Goal: Task Accomplishment & Management: Manage account settings

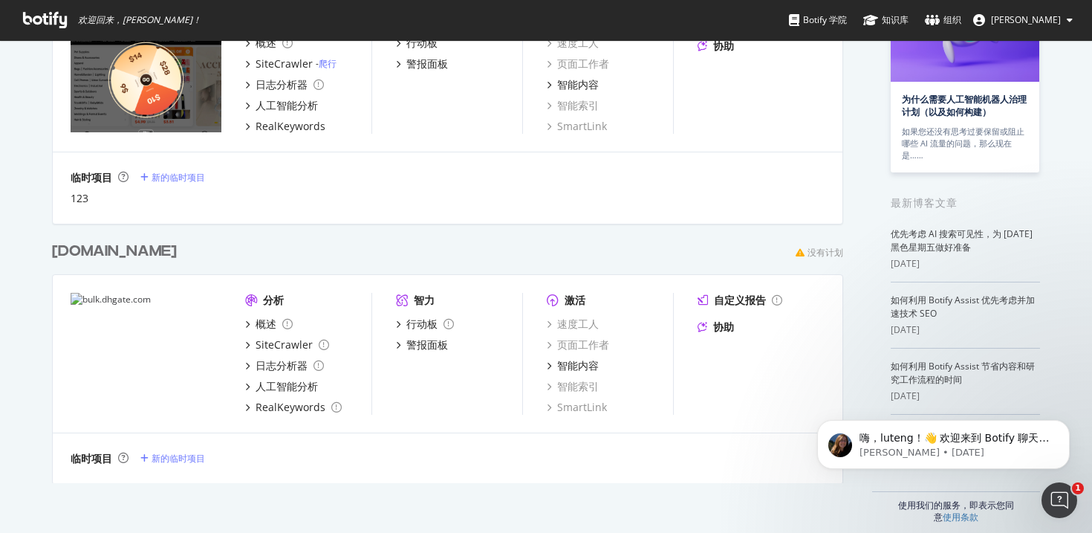
scroll to position [166, 0]
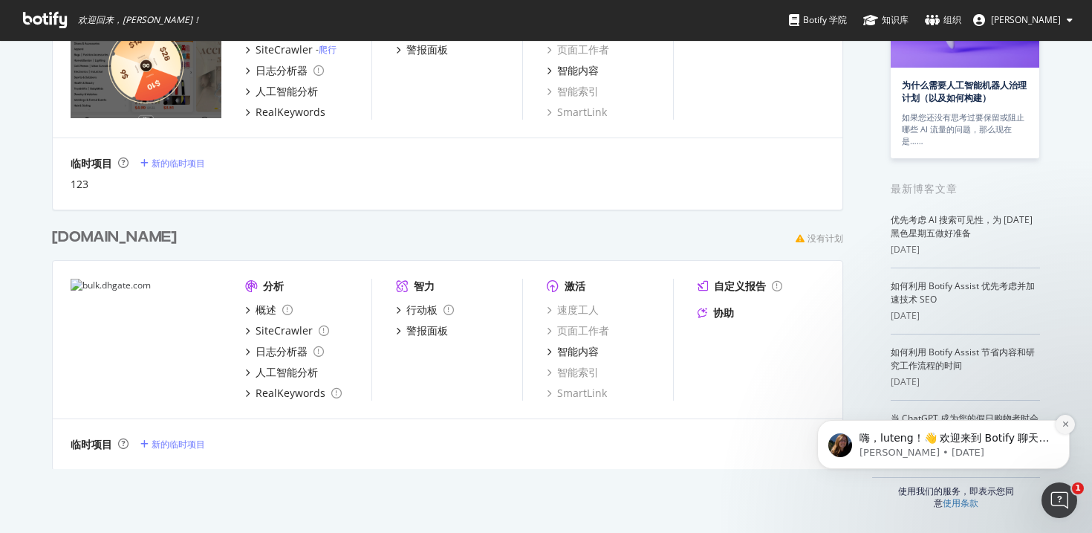
click at [1063, 423] on icon "解除通知" at bounding box center [1066, 424] width 8 height 8
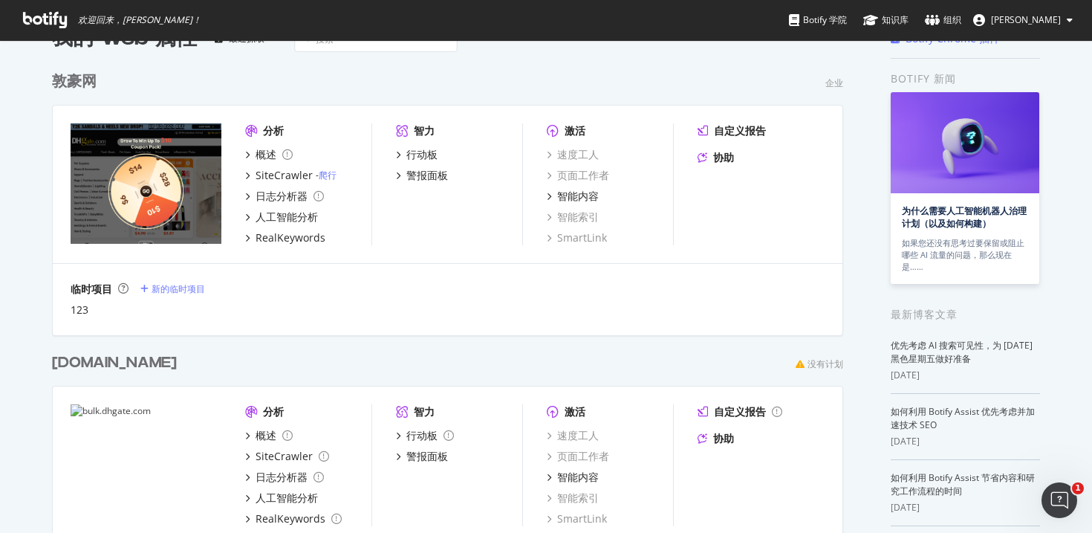
scroll to position [0, 0]
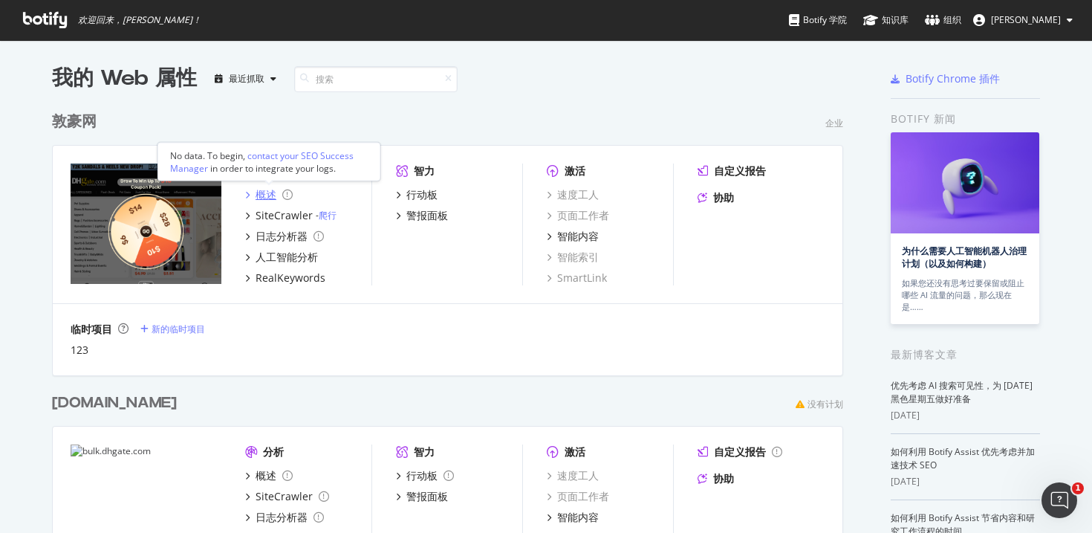
click at [250, 189] on div "概述" at bounding box center [269, 194] width 48 height 15
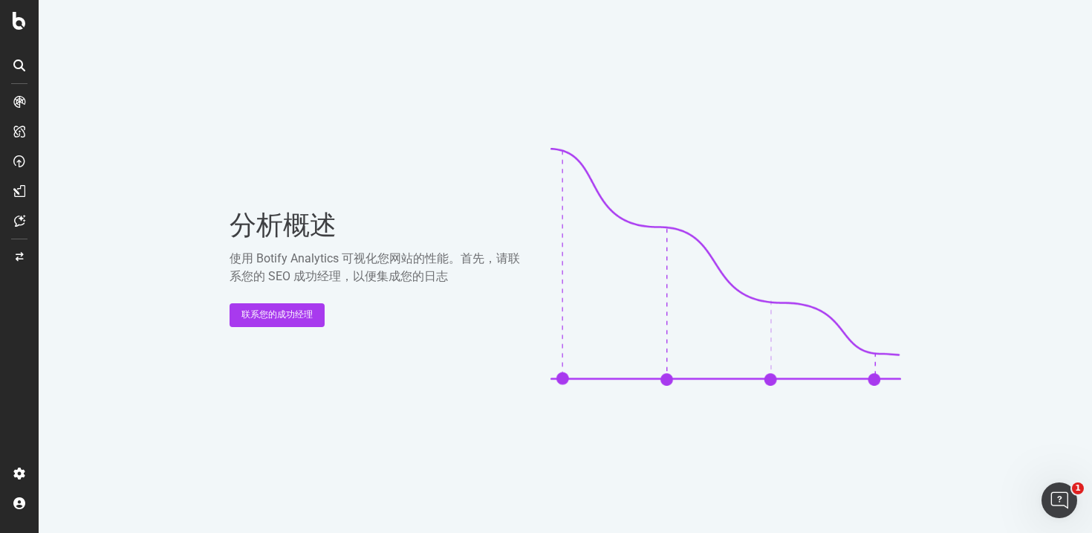
click at [20, 30] on div at bounding box center [19, 266] width 39 height 533
click at [19, 25] on icon at bounding box center [19, 21] width 13 height 18
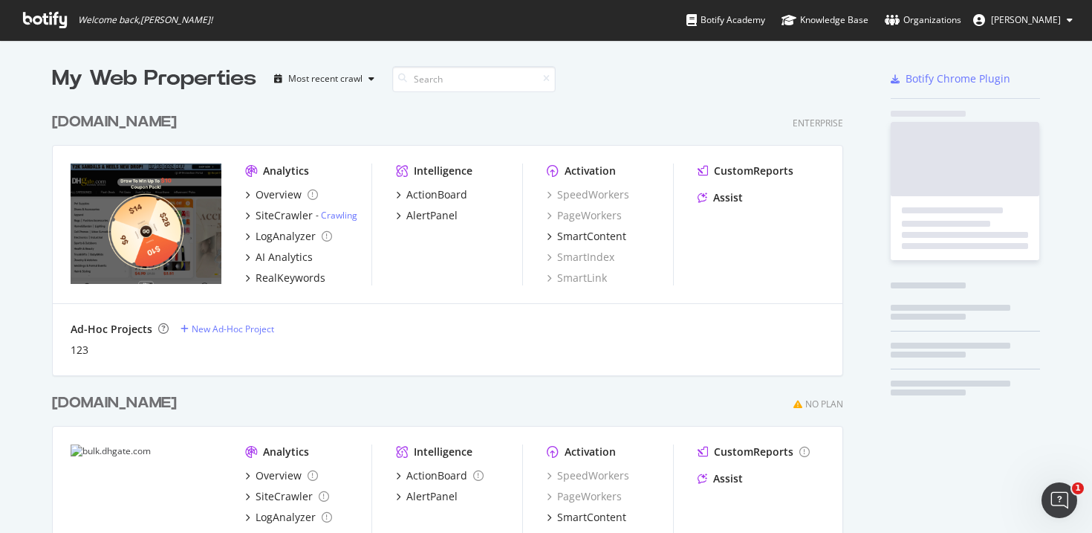
scroll to position [533, 1092]
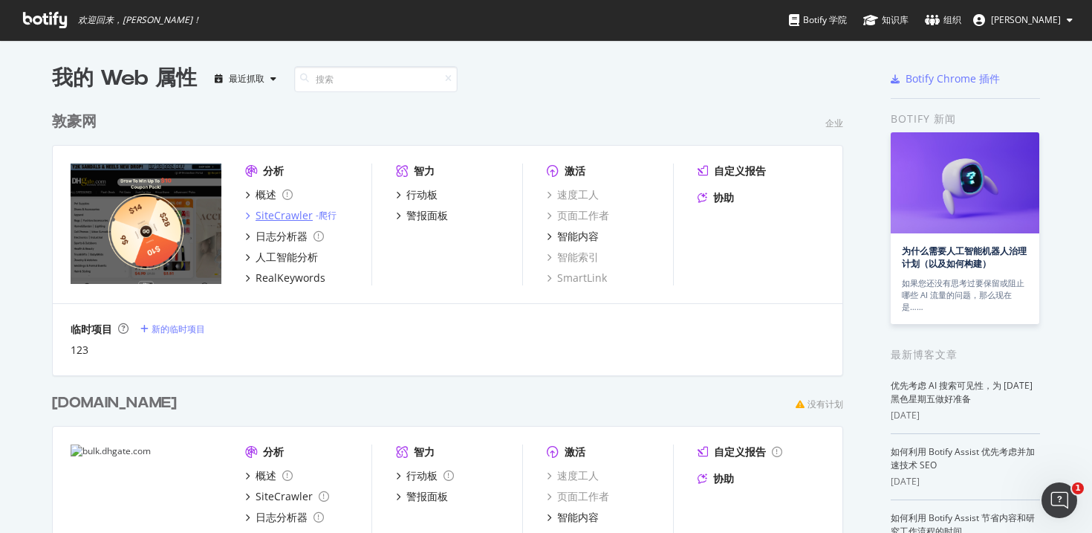
click at [279, 213] on font "SiteCrawler" at bounding box center [284, 215] width 57 height 14
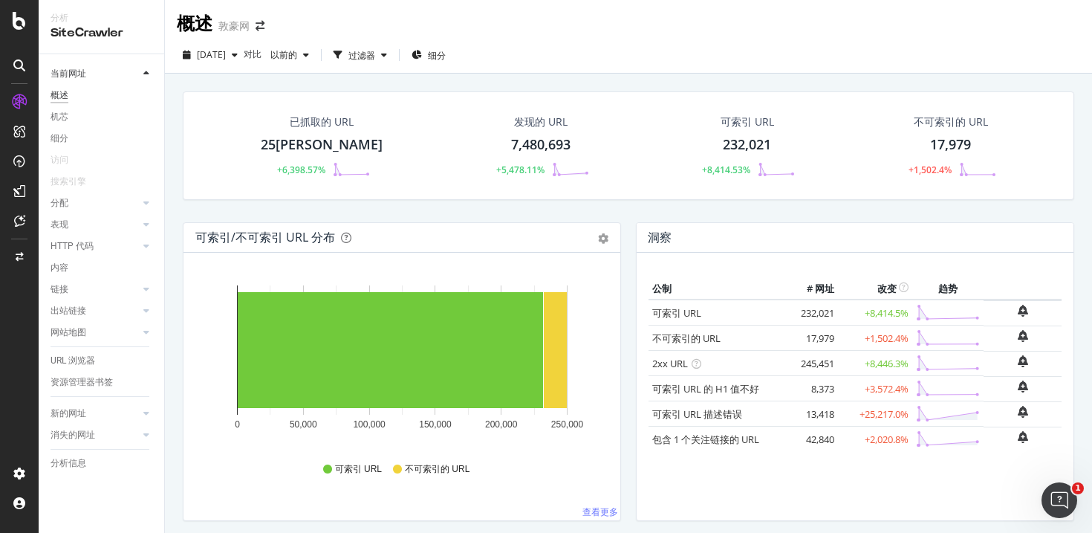
click at [594, 48] on div "[DATE] 对比 以前的 过滤器 细分" at bounding box center [628, 58] width 927 height 30
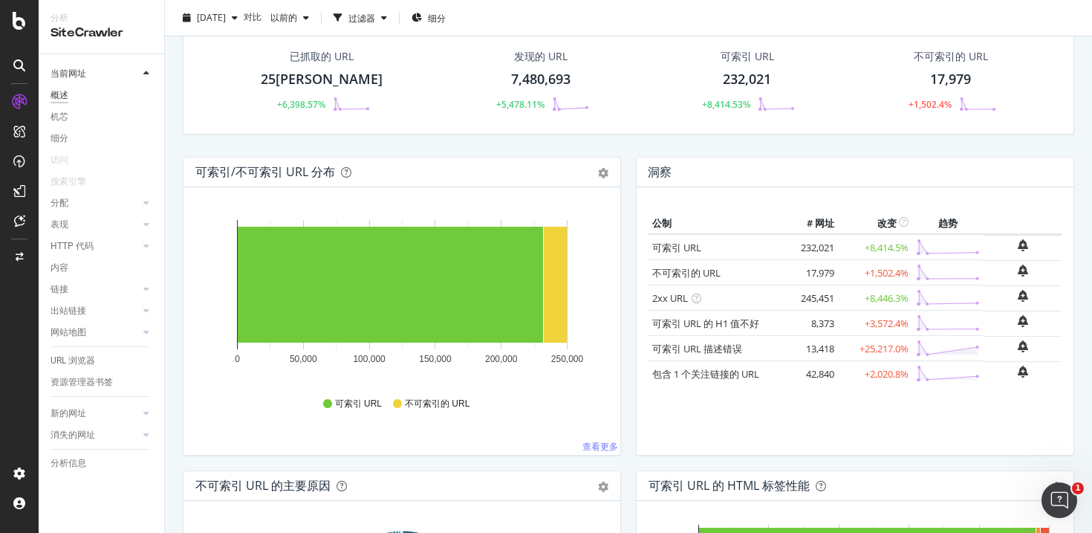
scroll to position [71, 0]
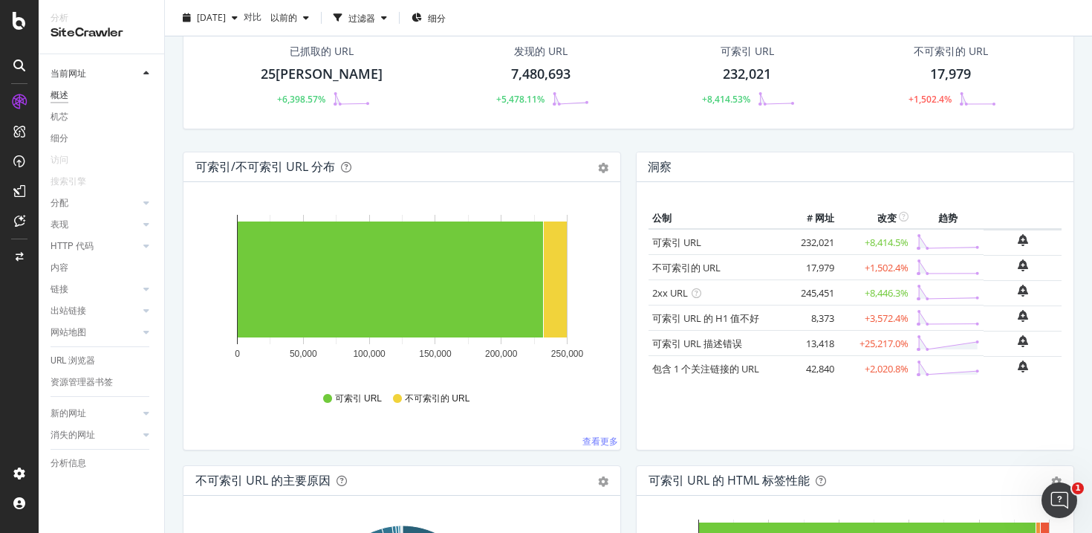
drag, startPoint x: 802, startPoint y: 346, endPoint x: 859, endPoint y: 343, distance: 56.5
click at [859, 343] on tr "可索引 URL 描述错误 13,418 +25,217.0%" at bounding box center [855, 343] width 413 height 25
drag, startPoint x: 790, startPoint y: 369, endPoint x: 841, endPoint y: 371, distance: 51.3
click at [841, 371] on tr "包含 1 个关注链接的 URL 42,840 +2,020.8%" at bounding box center [855, 368] width 413 height 25
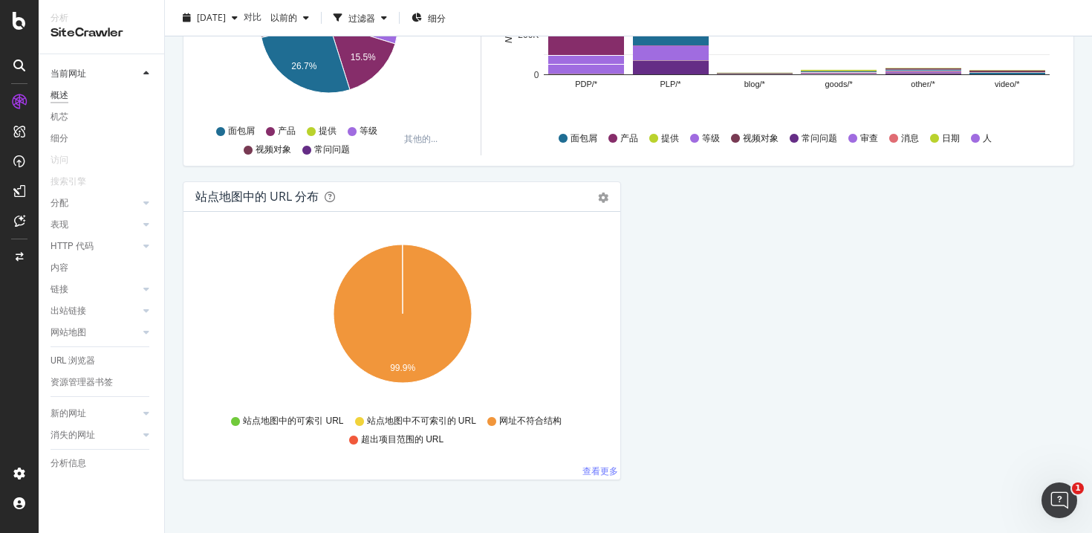
scroll to position [1623, 0]
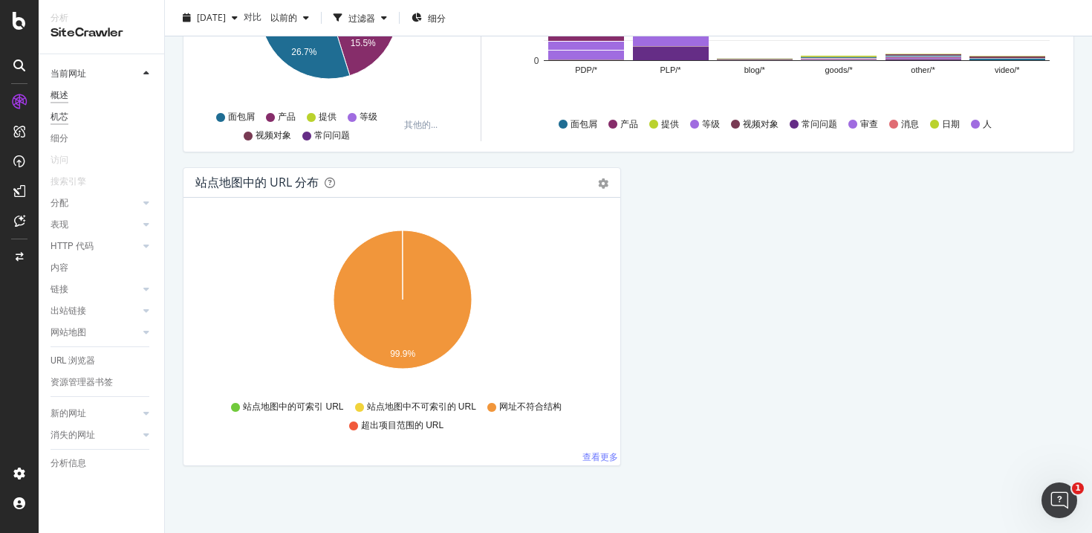
click at [64, 117] on font "机芯" at bounding box center [60, 116] width 18 height 10
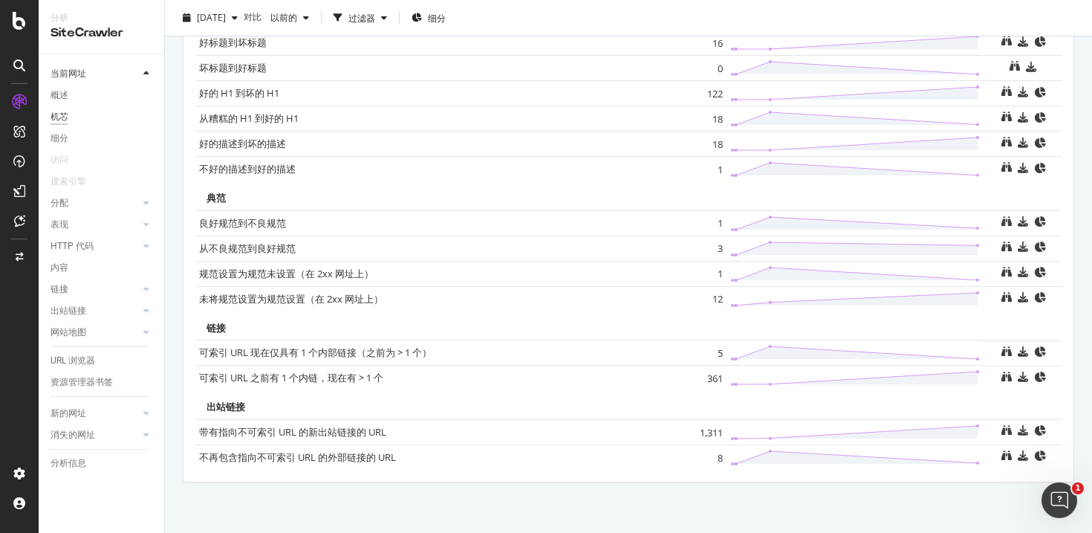
scroll to position [1049, 0]
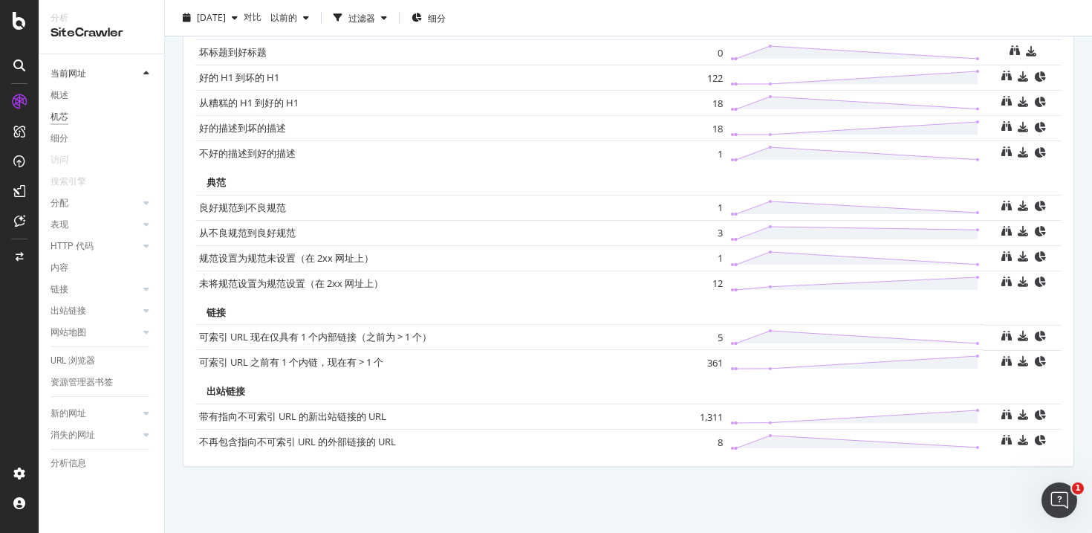
click at [98, 194] on div "分配" at bounding box center [108, 203] width 114 height 22
click at [74, 207] on link "分配" at bounding box center [95, 203] width 88 height 16
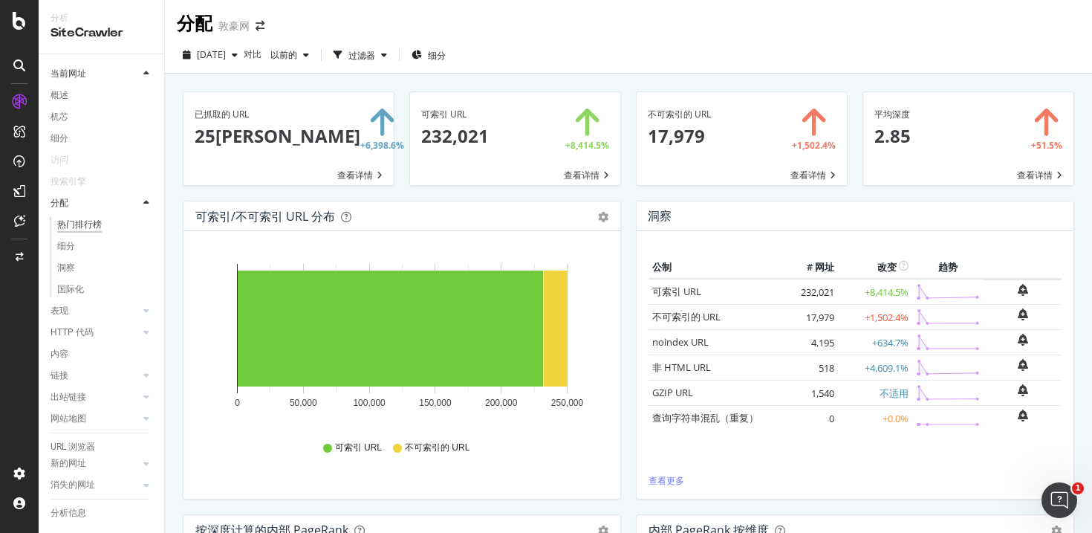
click at [807, 181] on span at bounding box center [742, 138] width 210 height 93
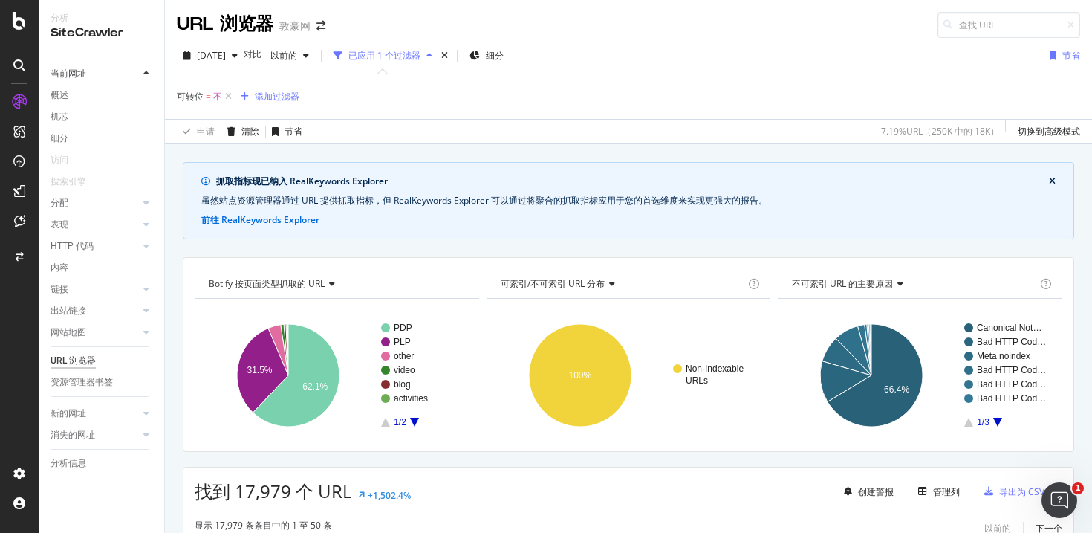
click at [417, 422] on rect "一张图表。" at bounding box center [423, 374] width 84 height 103
click at [415, 421] on icon "一张图表。" at bounding box center [414, 422] width 9 height 9
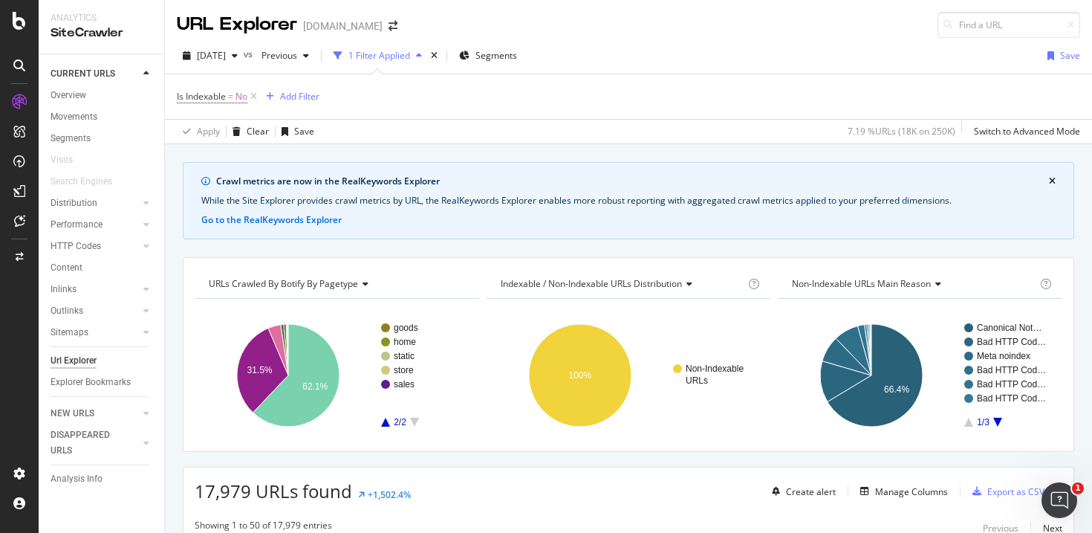
click at [383, 424] on icon "A chart." at bounding box center [385, 422] width 9 height 9
click at [999, 421] on icon "A chart." at bounding box center [997, 422] width 9 height 9
click at [737, 94] on div "Is Indexable = No Add Filter" at bounding box center [629, 96] width 904 height 45
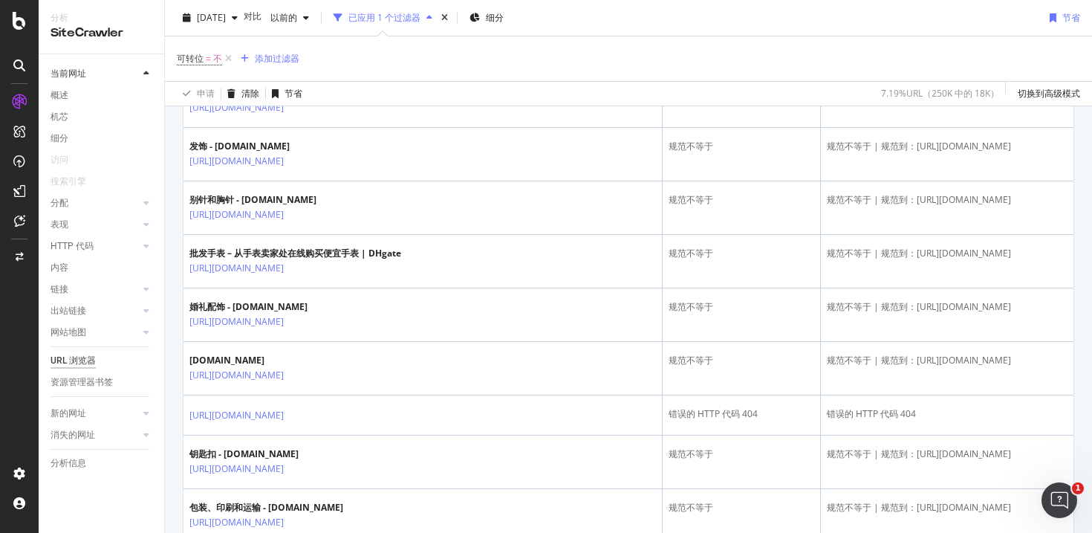
scroll to position [2626, 0]
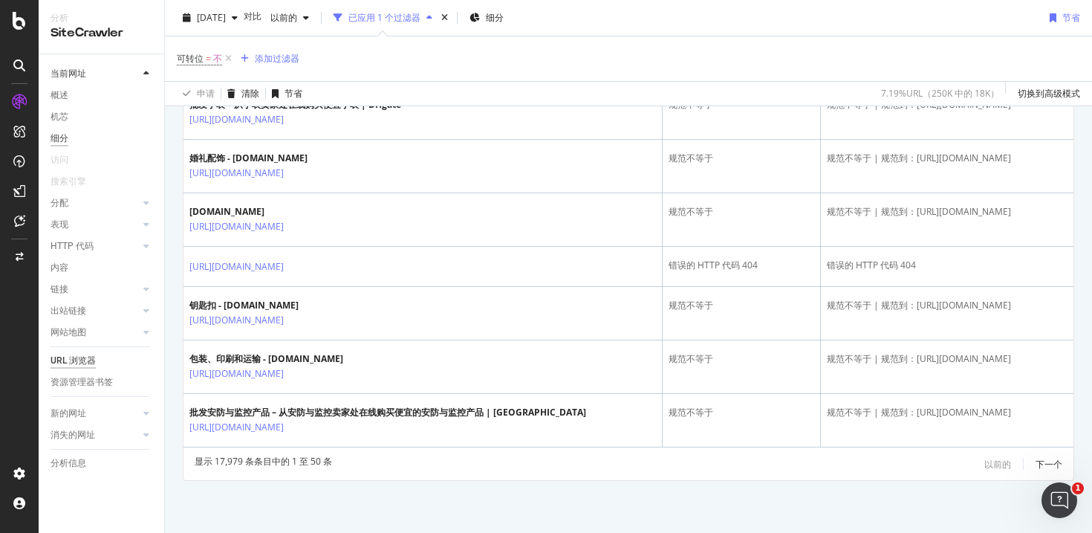
click at [60, 138] on font "细分" at bounding box center [60, 138] width 18 height 10
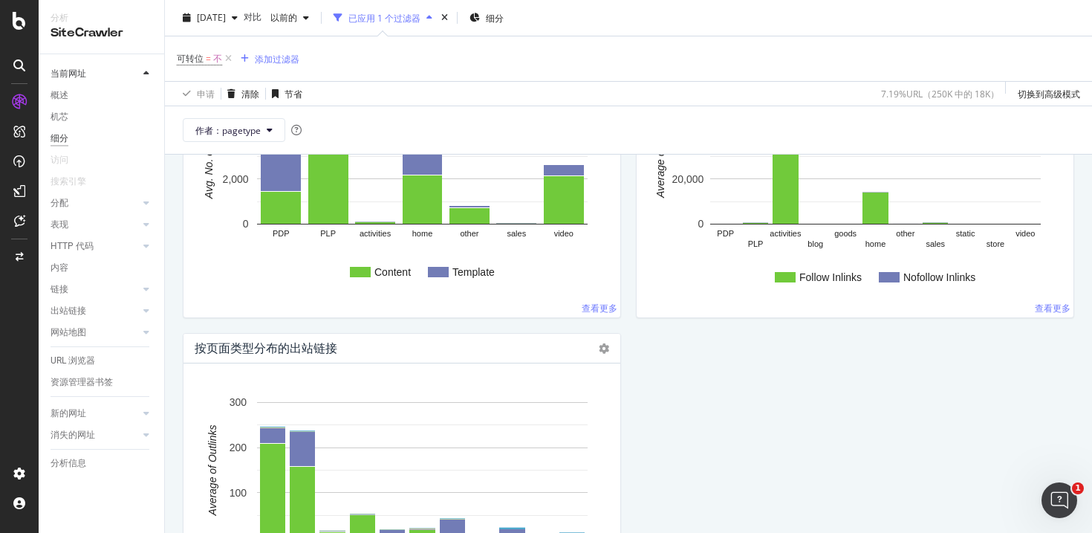
scroll to position [1542, 0]
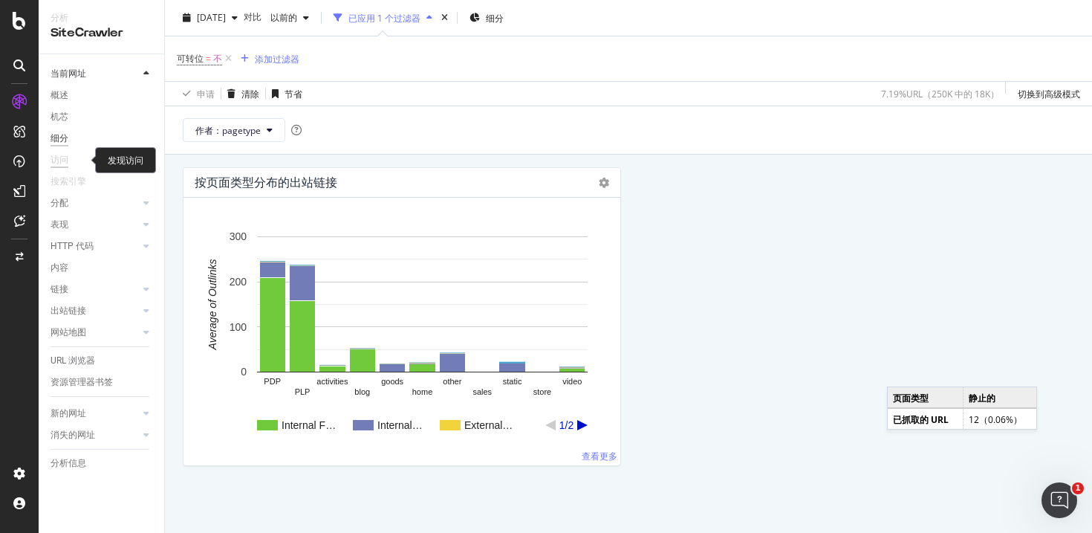
click at [61, 160] on font "访问" at bounding box center [60, 160] width 18 height 10
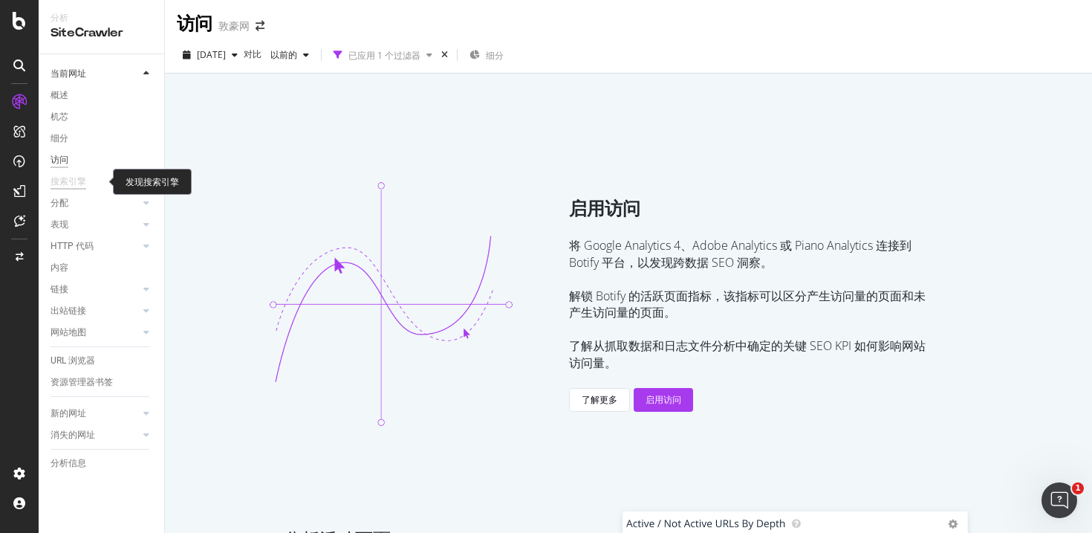
click at [72, 181] on font "搜索引擎" at bounding box center [69, 181] width 36 height 10
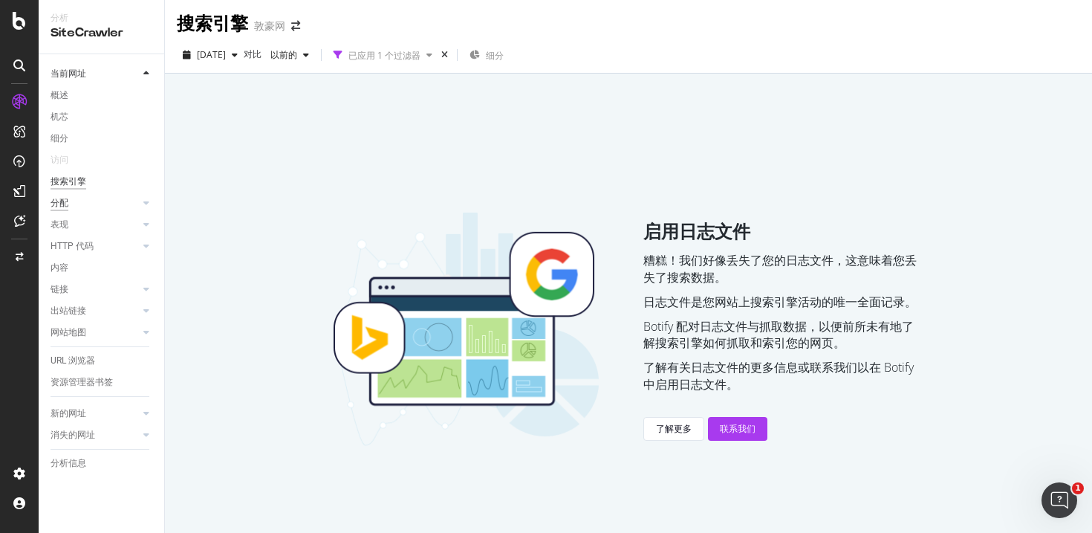
click at [62, 204] on font "分配" at bounding box center [60, 203] width 18 height 10
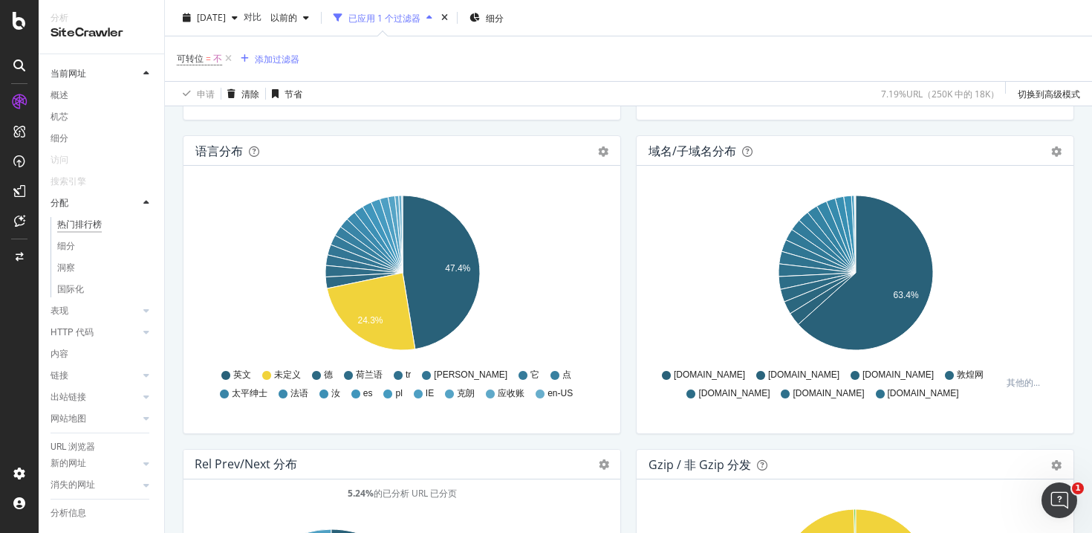
scroll to position [1701, 0]
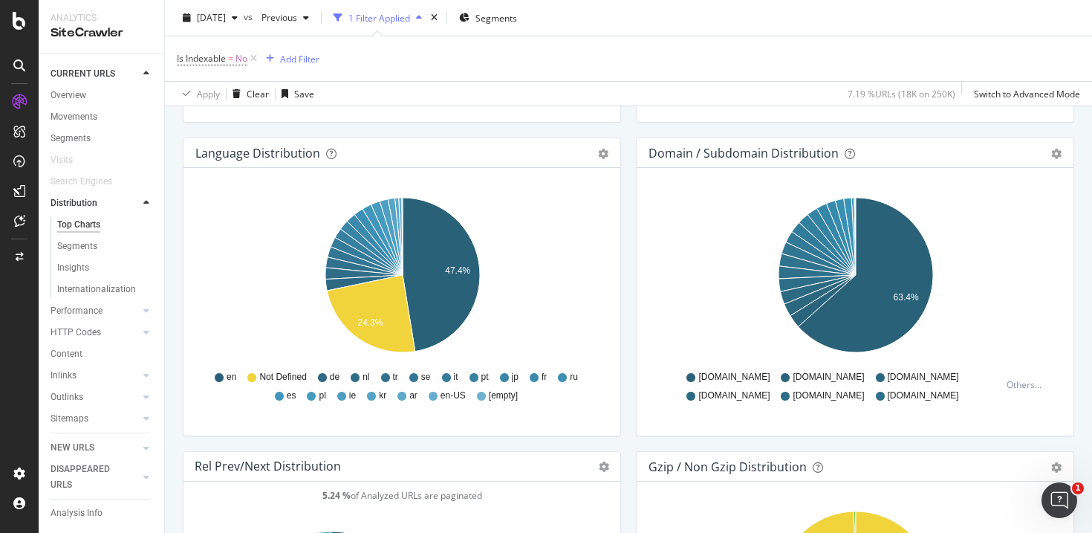
click at [449, 78] on div "Is Indexable = No Add Filter" at bounding box center [629, 58] width 904 height 45
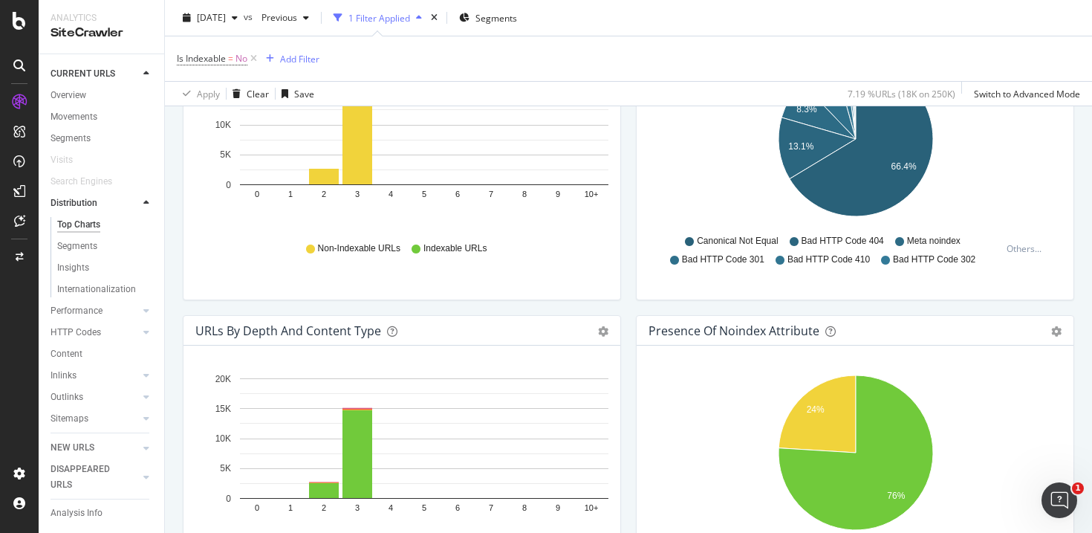
scroll to position [782, 0]
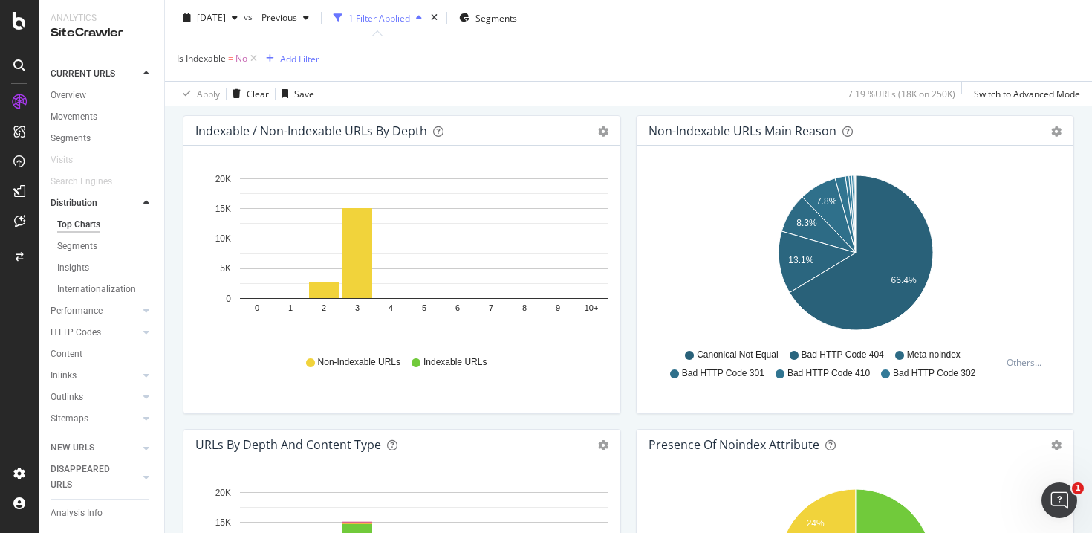
click at [22, 59] on icon at bounding box center [19, 65] width 12 height 12
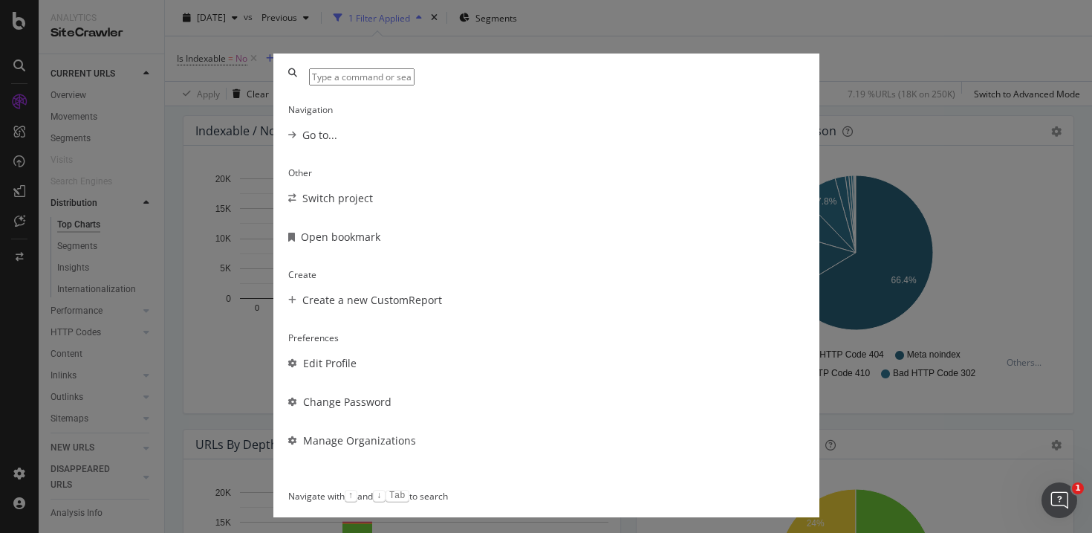
scroll to position [107, 0]
click at [184, 213] on div "Other Switch project Open bookmark Create Create a new CustomReport Preferences…" at bounding box center [546, 266] width 1092 height 533
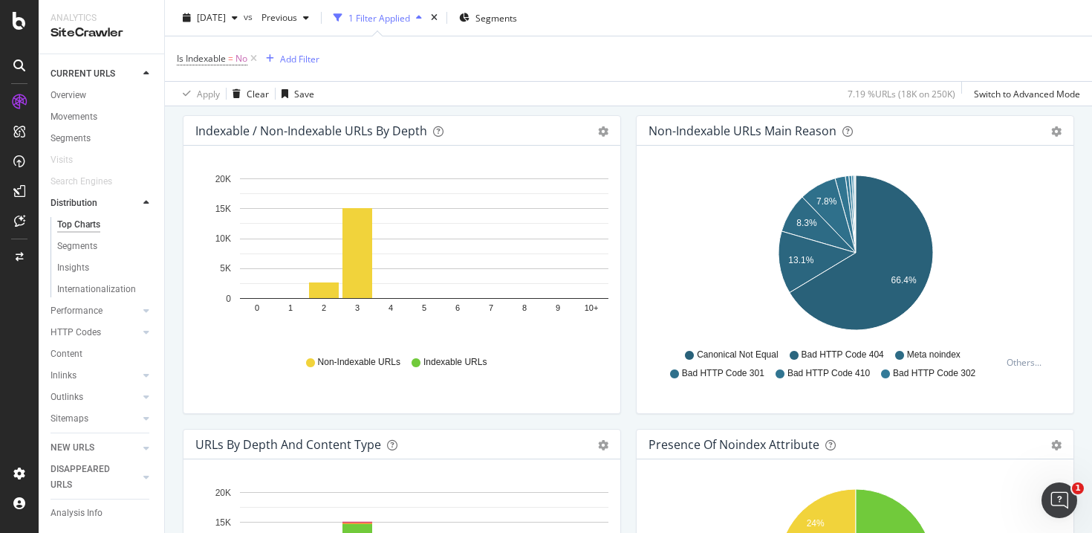
click at [19, 97] on icon at bounding box center [19, 101] width 15 height 15
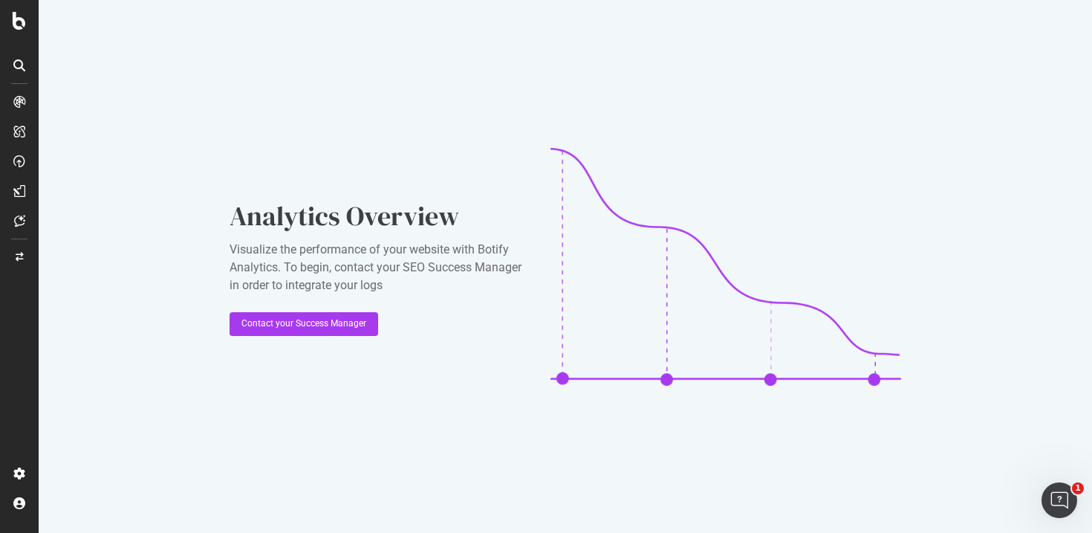
click at [21, 73] on div at bounding box center [19, 65] width 24 height 24
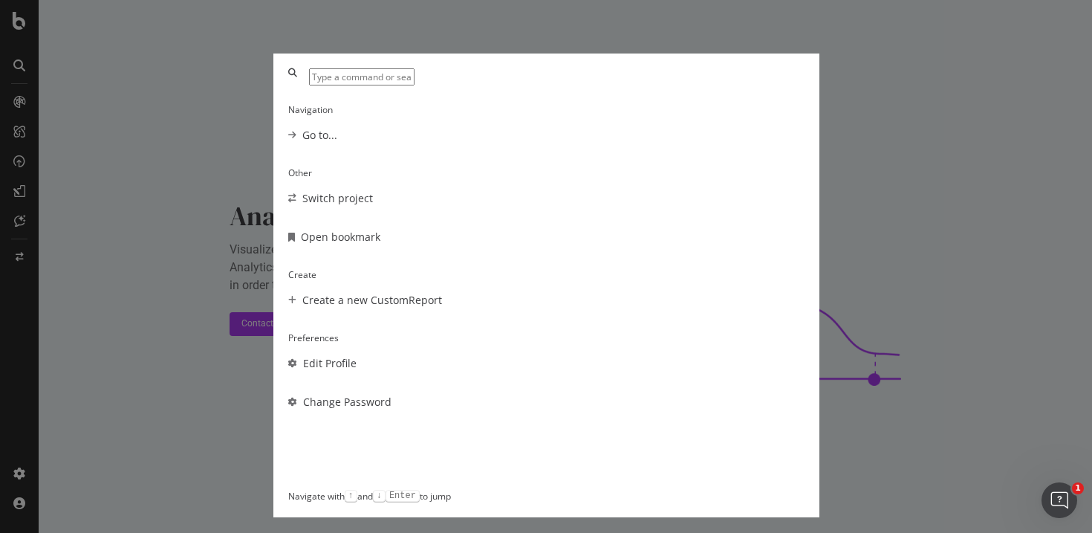
scroll to position [107, 0]
click at [276, 490] on div "Other Switch project Open bookmark Create Create a new CustomReport Preferences…" at bounding box center [546, 266] width 1092 height 533
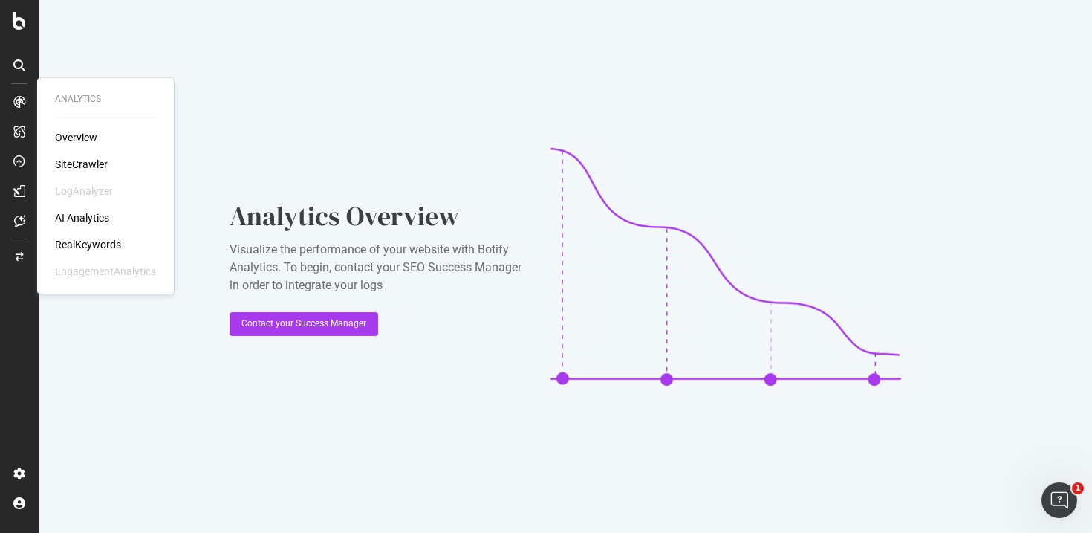
click at [17, 108] on div at bounding box center [19, 102] width 24 height 24
click at [88, 163] on div "SiteCrawler" at bounding box center [81, 164] width 53 height 15
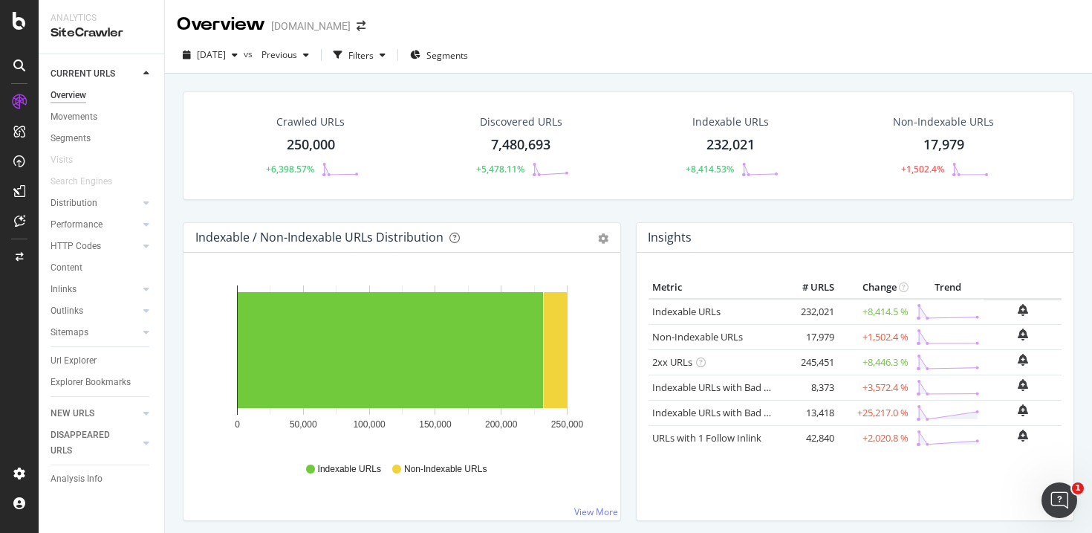
click at [146, 71] on icon at bounding box center [146, 73] width 6 height 9
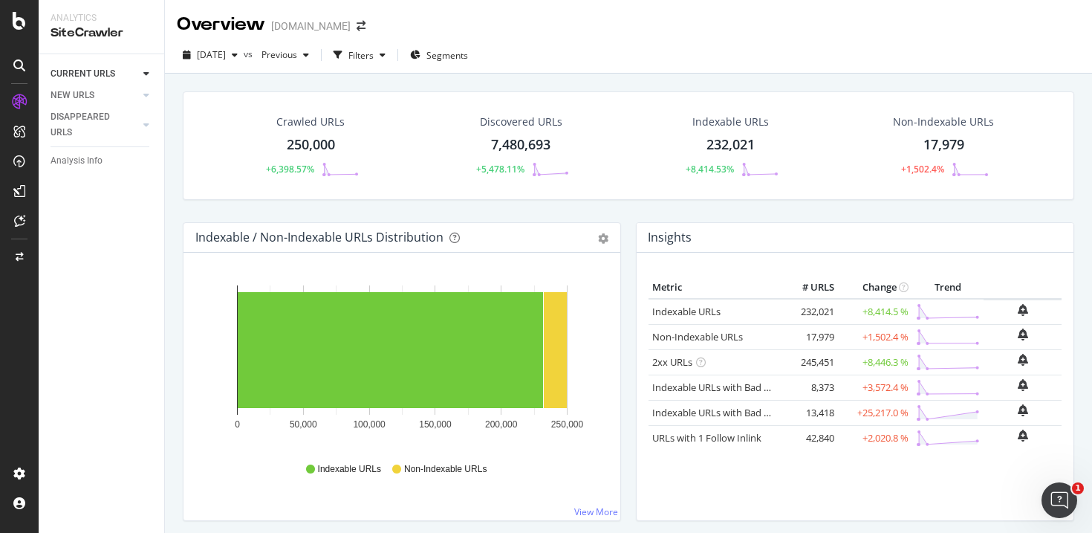
click at [146, 71] on icon at bounding box center [146, 73] width 6 height 9
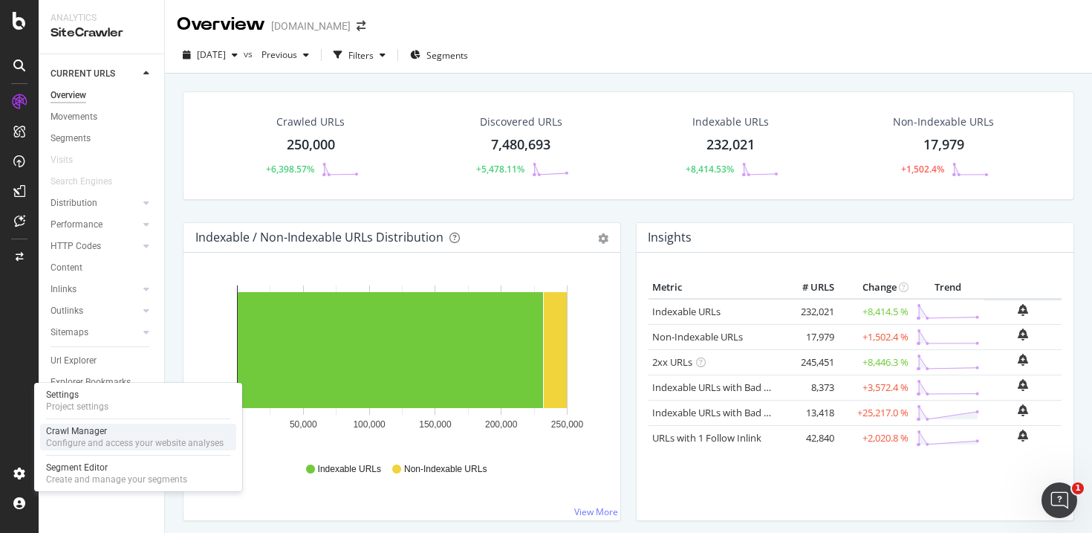
click at [127, 431] on div "Crawl Manager" at bounding box center [135, 431] width 178 height 12
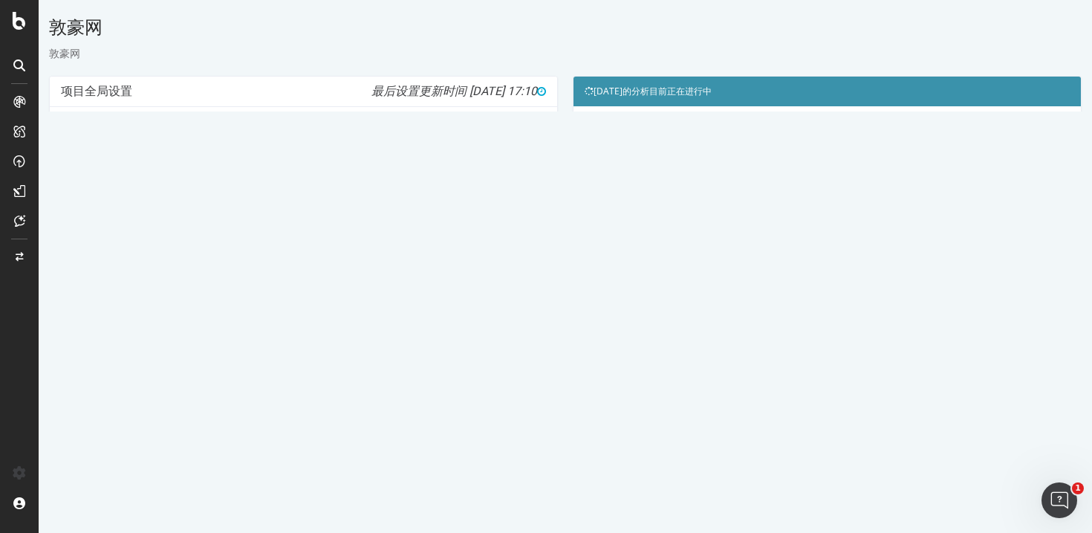
click at [563, 22] on div "敦豪网" at bounding box center [565, 30] width 1033 height 31
click at [316, 339] on font "查看爬网设置" at bounding box center [307, 337] width 53 height 13
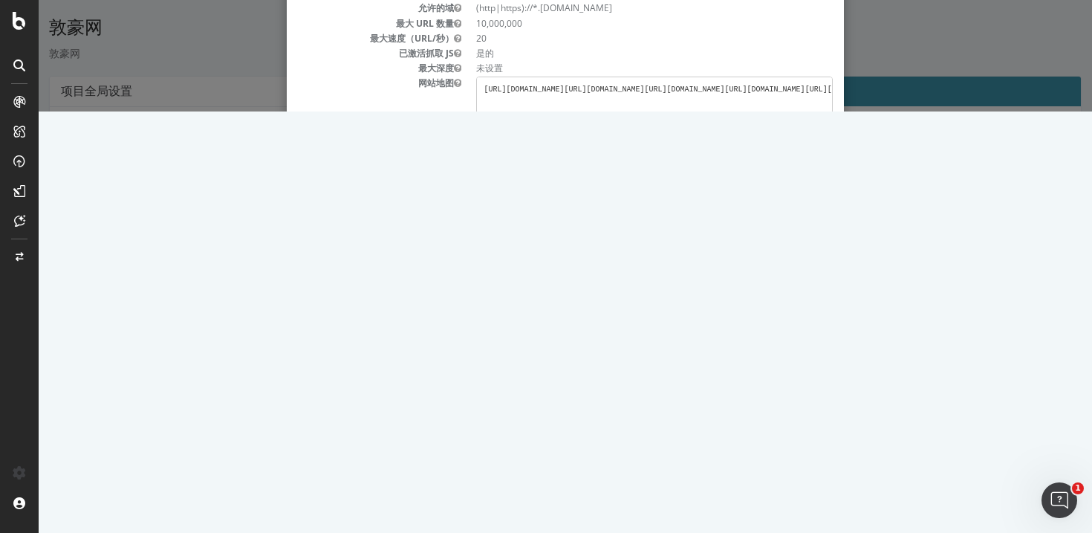
scroll to position [9, 0]
click at [745, 112] on pre "[URL][DOMAIN_NAME] [URL][DOMAIN_NAME] [URL][DOMAIN_NAME] [URL][DOMAIN_NAME] [UR…" at bounding box center [654, 106] width 357 height 59
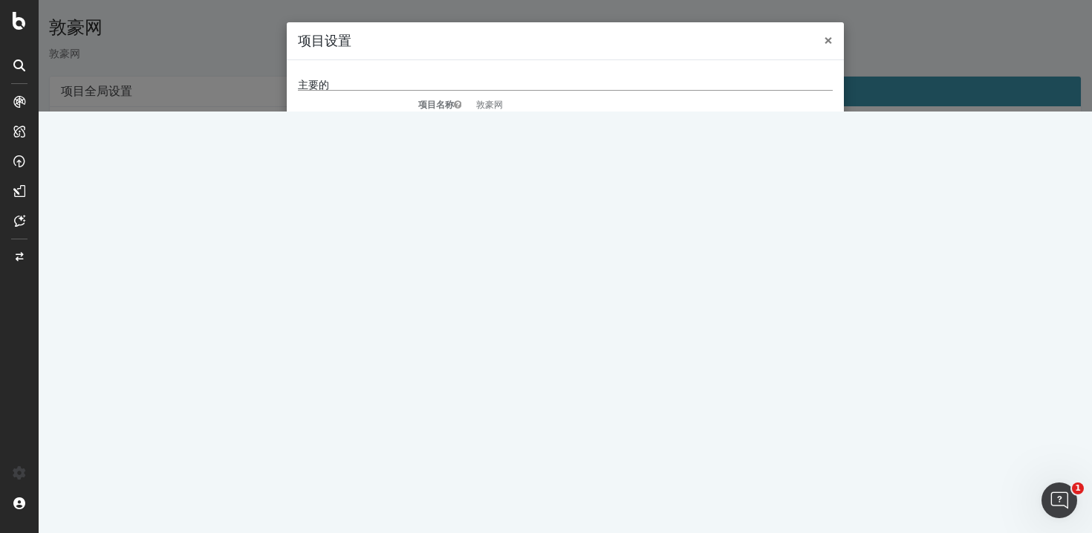
click at [824, 43] on font "×" at bounding box center [828, 40] width 9 height 21
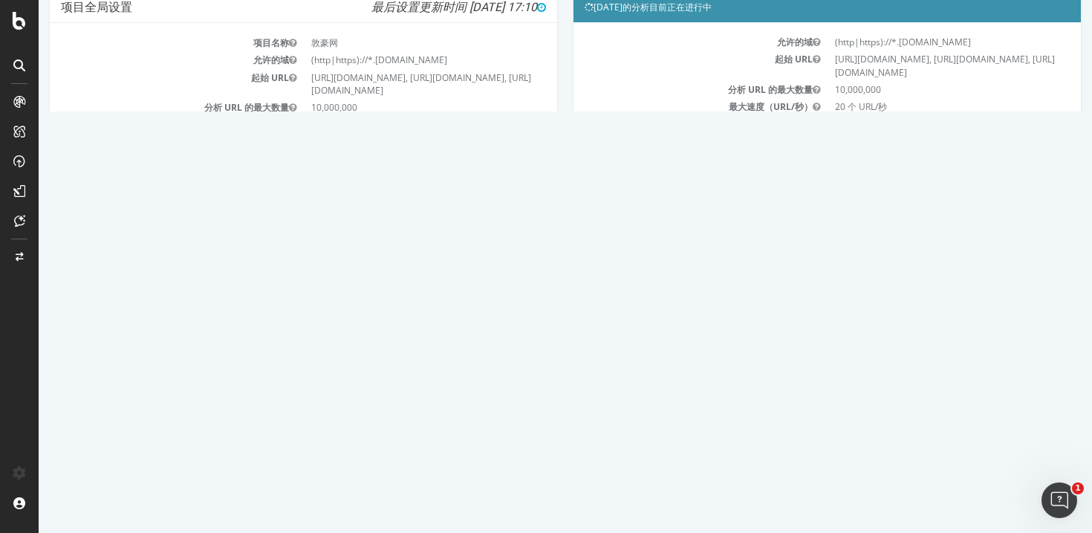
scroll to position [92, 0]
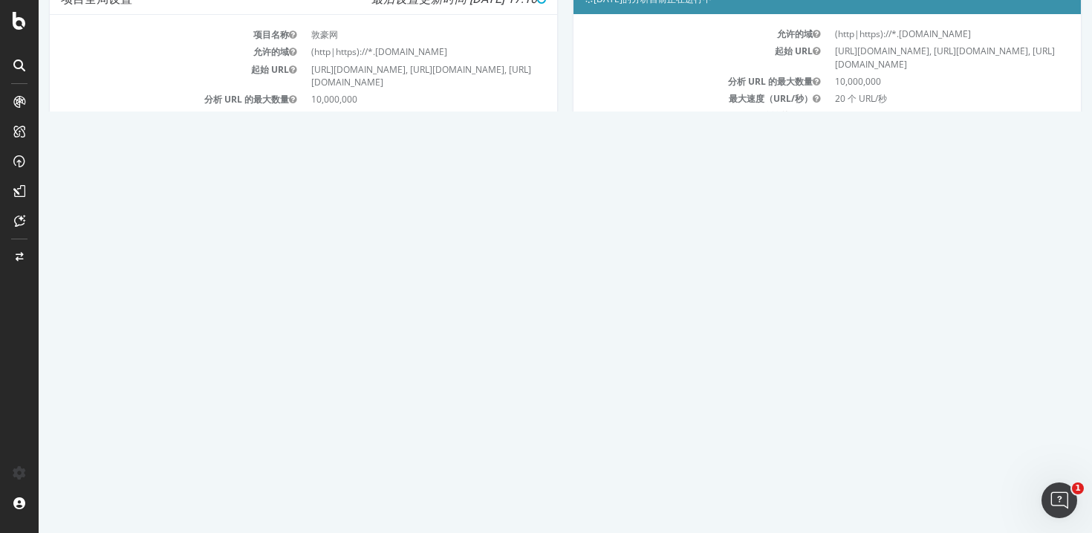
click at [822, 218] on font "观看实时统计数据" at bounding box center [827, 224] width 83 height 12
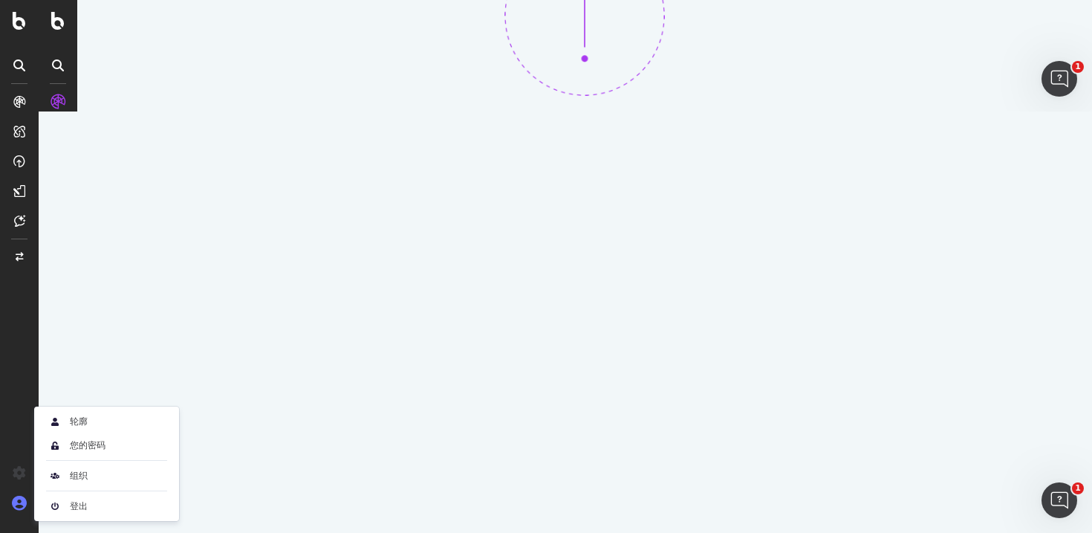
scroll to position [0, 0]
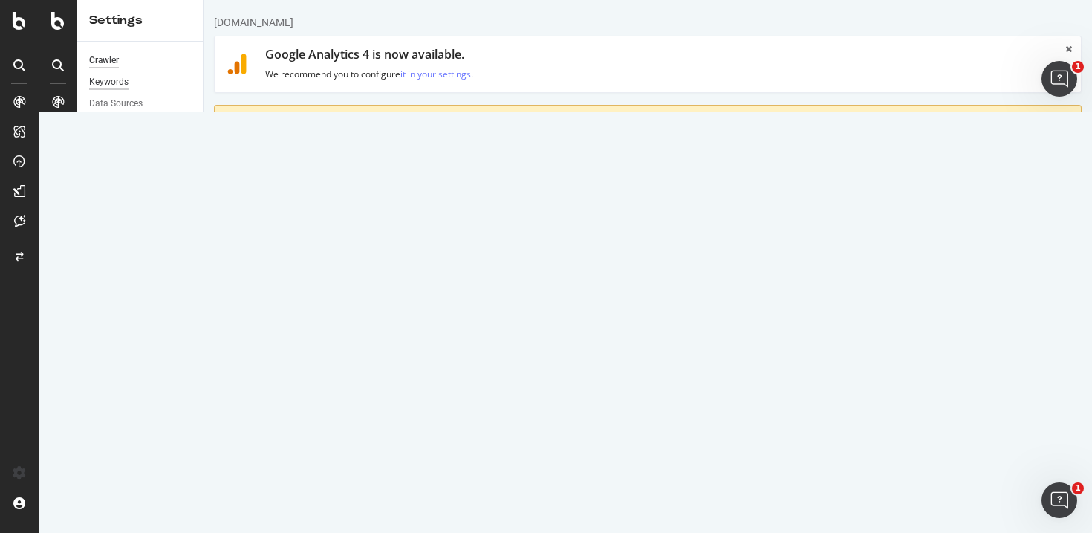
click at [119, 80] on div "Keywords" at bounding box center [108, 82] width 39 height 16
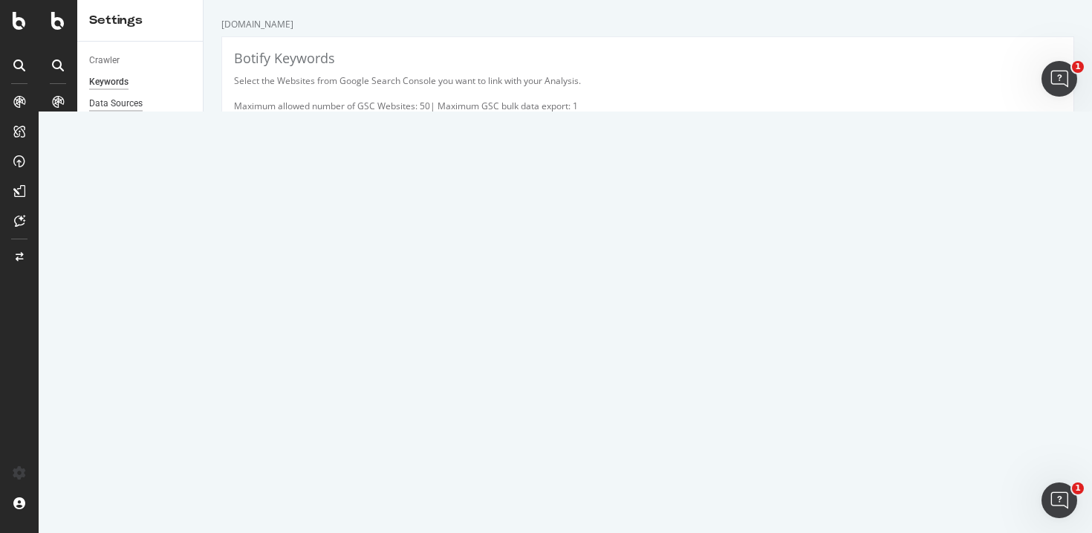
click at [120, 105] on div "Data Sources" at bounding box center [115, 104] width 53 height 16
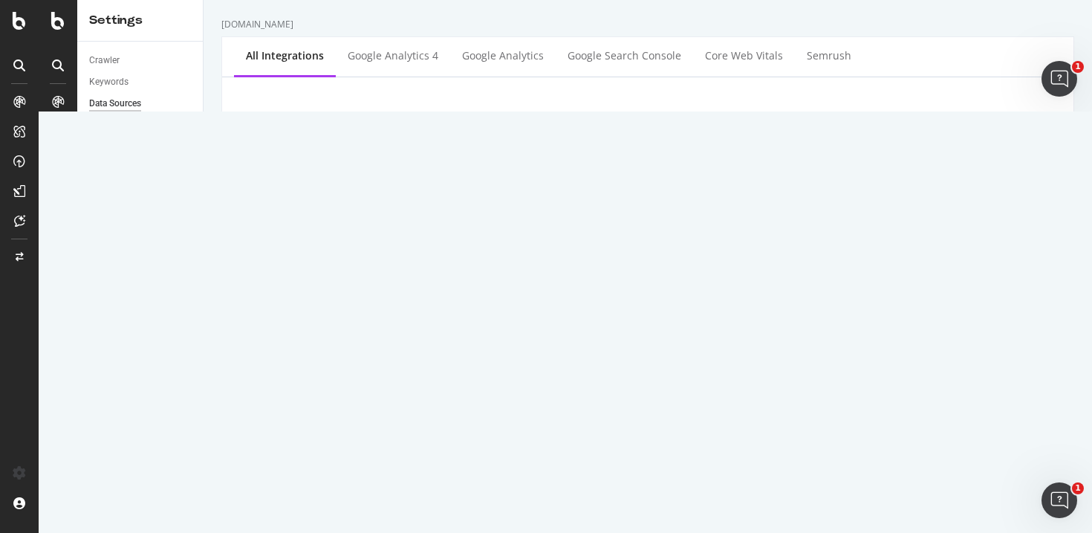
click at [106, 134] on div "Users" at bounding box center [100, 131] width 22 height 16
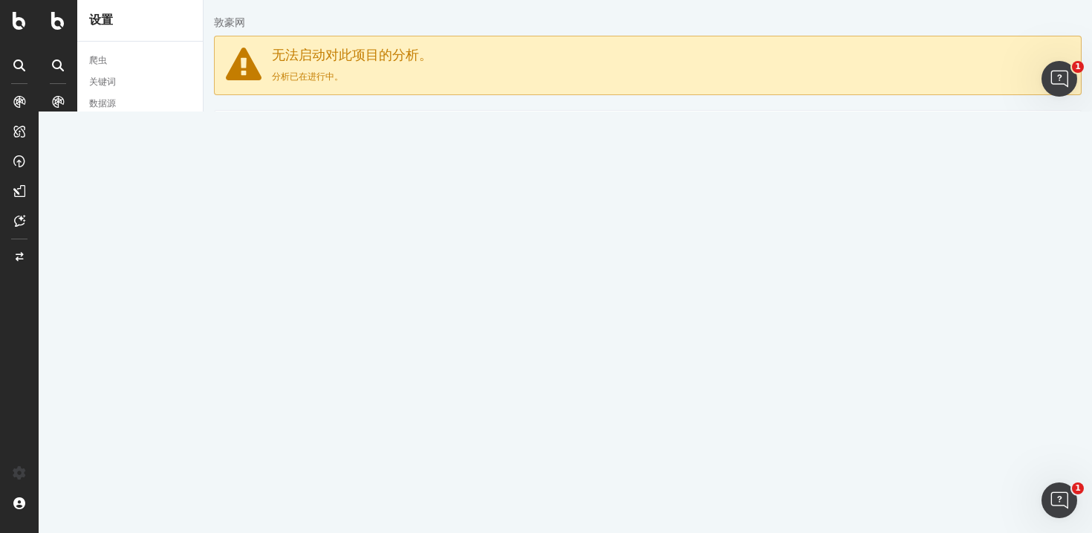
click at [707, 120] on div "Dhgatecom-org 所有者 从组织部分管理您的用户 此页面已弃用用户管理功能。请访问“组织设置”，通过“所有者”组织内的团队来管理用户，该组织位于此页…" at bounding box center [648, 177] width 868 height 134
